Goal: Navigation & Orientation: Find specific page/section

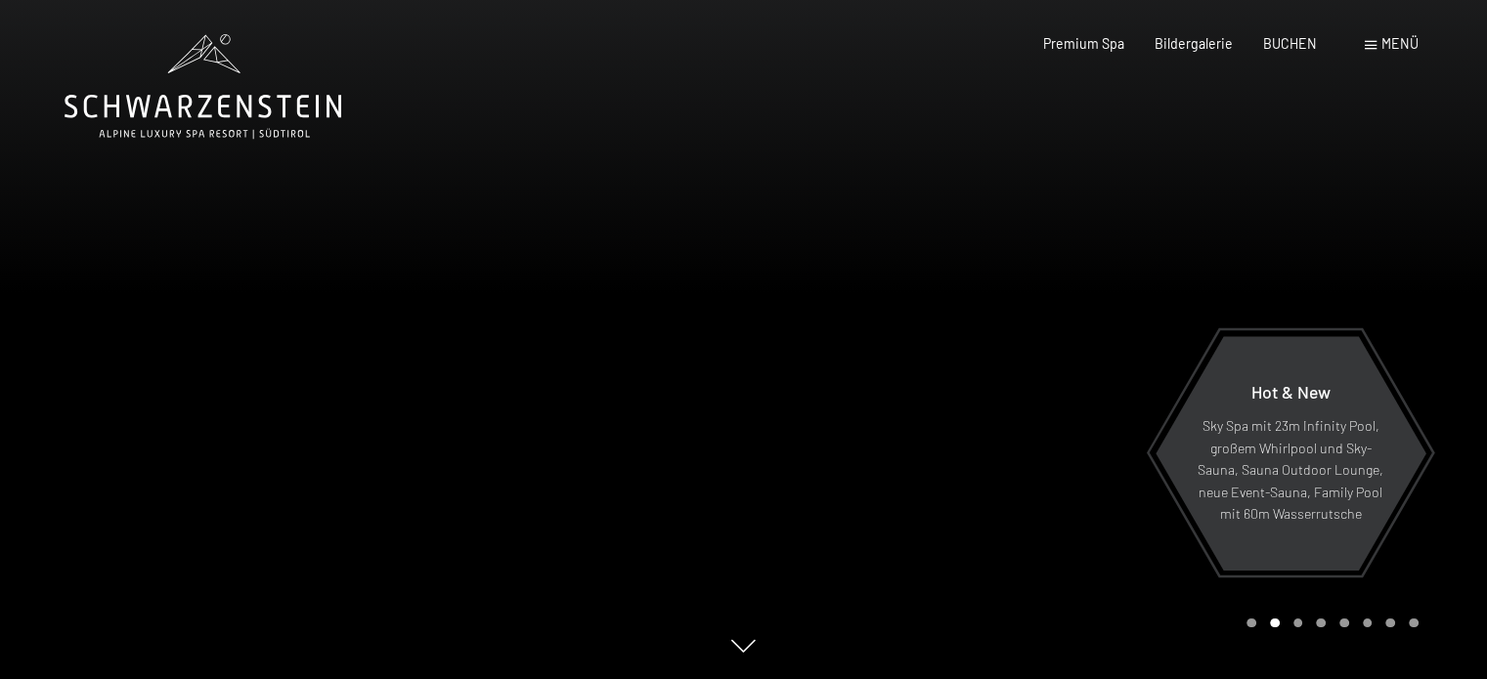
click at [1388, 47] on span "Menü" at bounding box center [1399, 43] width 37 height 17
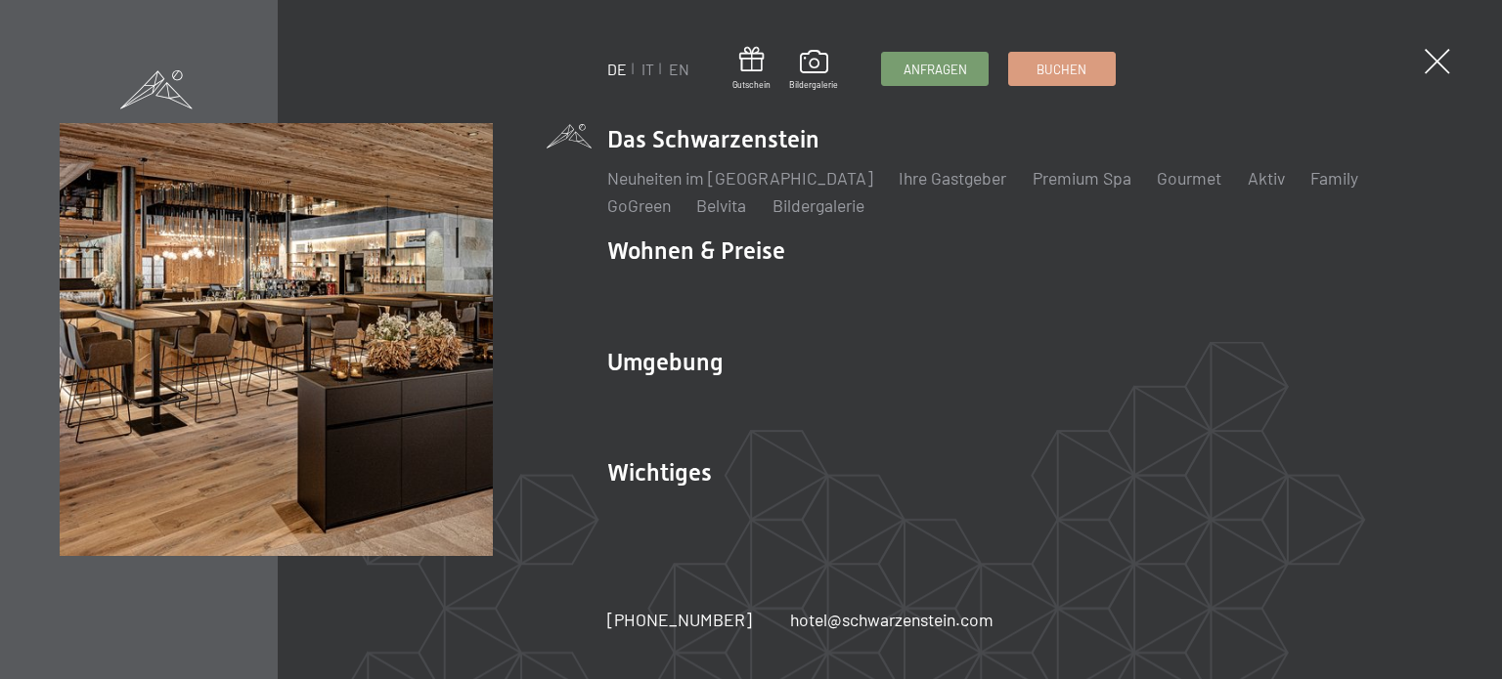
click at [450, 44] on img at bounding box center [241, 241] width 482 height 482
click at [1432, 80] on div "DE IT EN Gutschein Bildergalerie Anfragen Buchen DE IT EN Das Schwarzenstein Ne…" at bounding box center [751, 339] width 1502 height 679
click at [1442, 68] on span at bounding box center [1437, 62] width 36 height 36
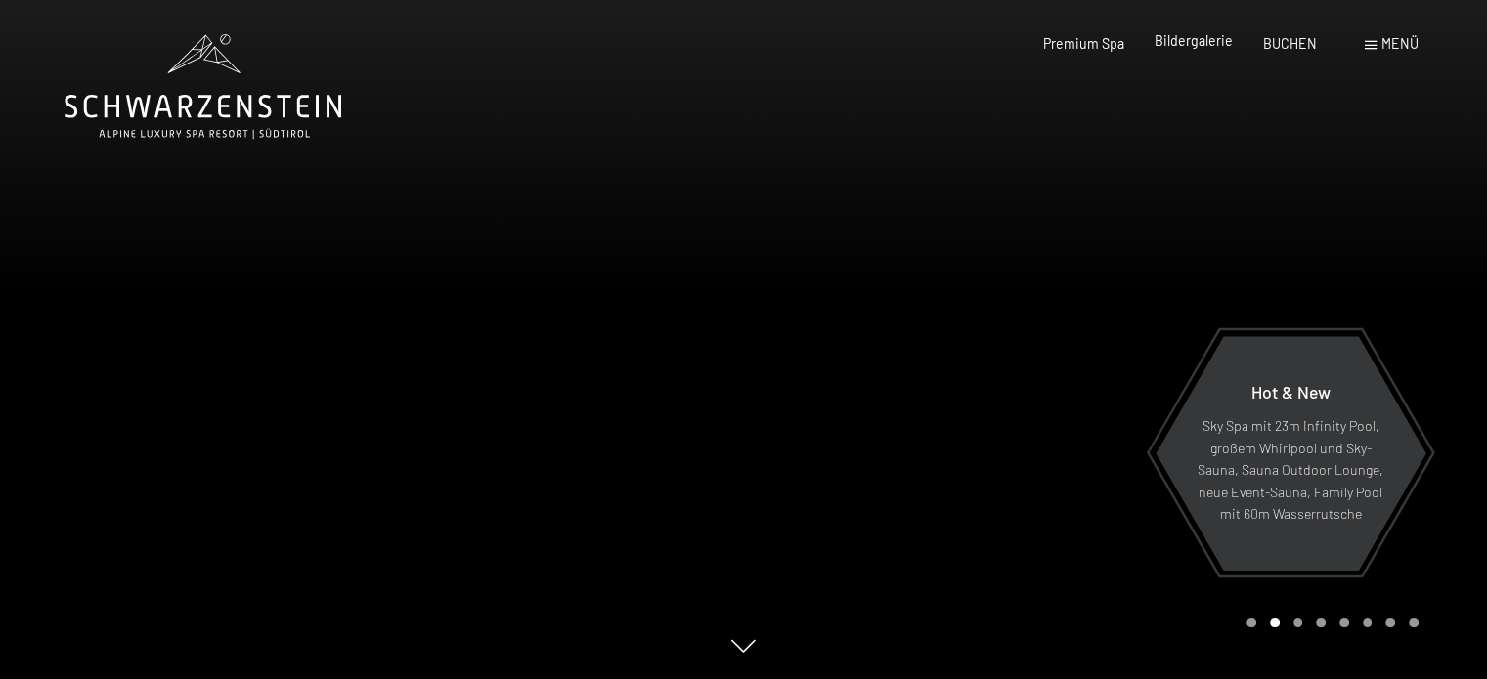
click at [1187, 46] on span "Bildergalerie" at bounding box center [1194, 40] width 78 height 17
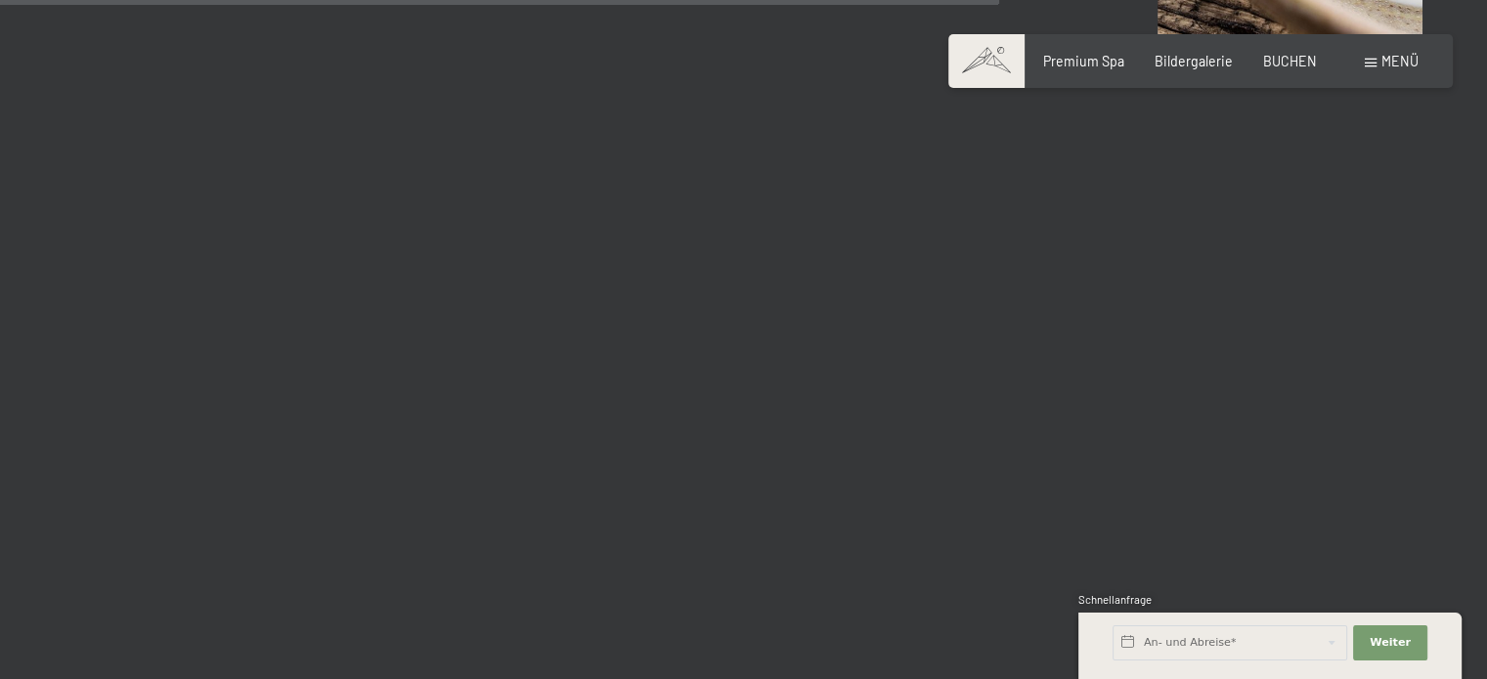
scroll to position [13687, 0]
